Goal: Navigation & Orientation: Find specific page/section

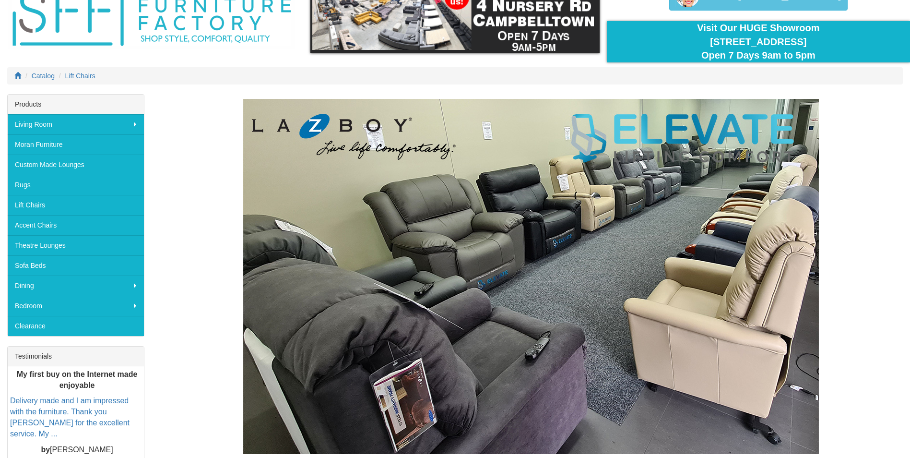
scroll to position [48, 0]
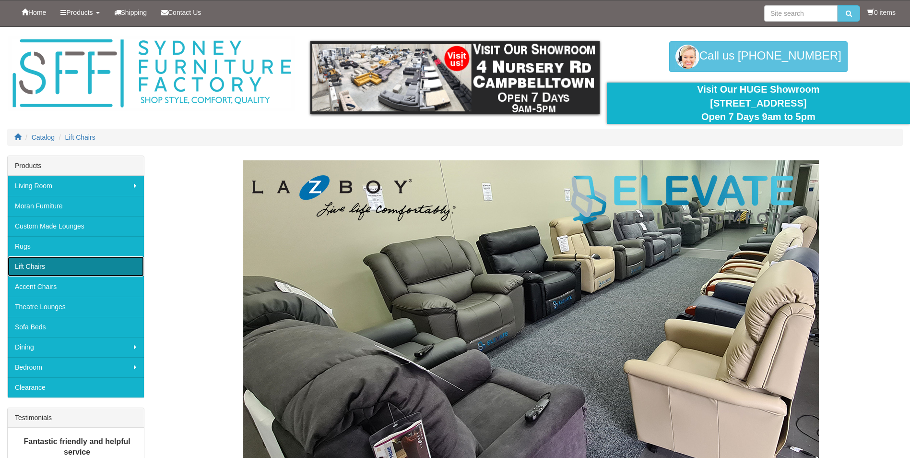
click at [51, 265] on link "Lift Chairs" at bounding box center [76, 266] width 136 height 20
click at [49, 266] on link "Lift Chairs" at bounding box center [76, 266] width 136 height 20
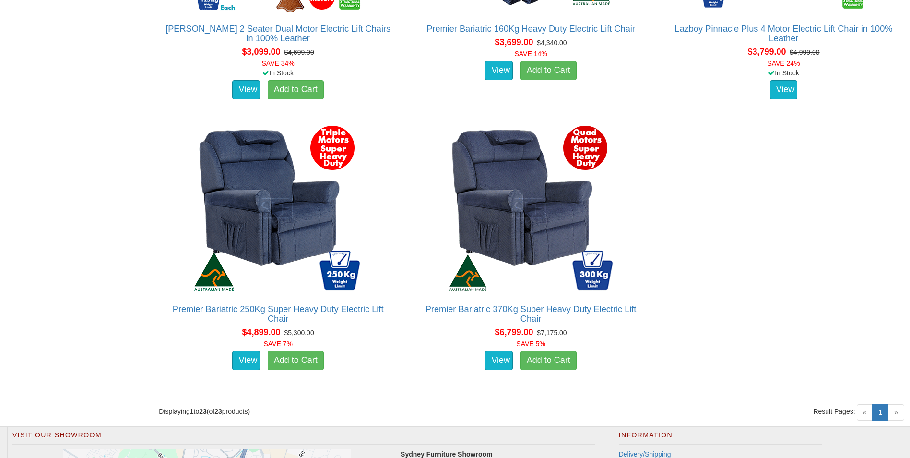
scroll to position [2511, 0]
